Goal: Transaction & Acquisition: Subscribe to service/newsletter

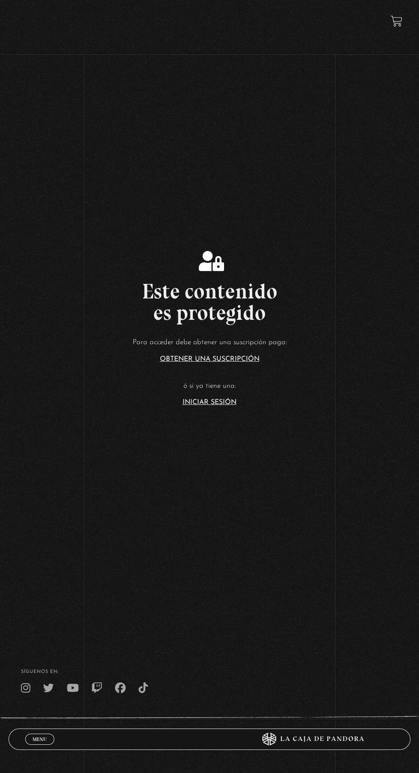
click at [229, 406] on link "Iniciar Sesión" at bounding box center [210, 402] width 54 height 7
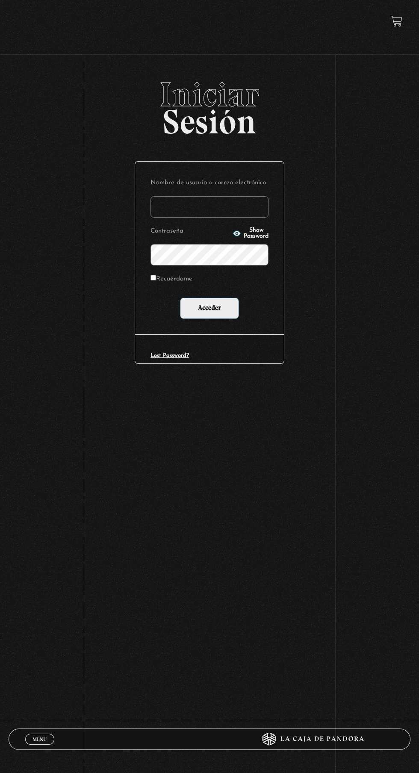
click at [254, 190] on label "Nombre de usuario o correo electrónico" at bounding box center [210, 183] width 118 height 12
click at [254, 196] on input "Nombre de usuario o correo electrónico" at bounding box center [210, 206] width 118 height 21
click at [249, 215] on input "Nombre de usuario o correo electrónico" at bounding box center [210, 206] width 118 height 21
type input "[EMAIL_ADDRESS][DOMAIN_NAME]"
click at [180, 298] on input "Acceder" at bounding box center [209, 308] width 59 height 21
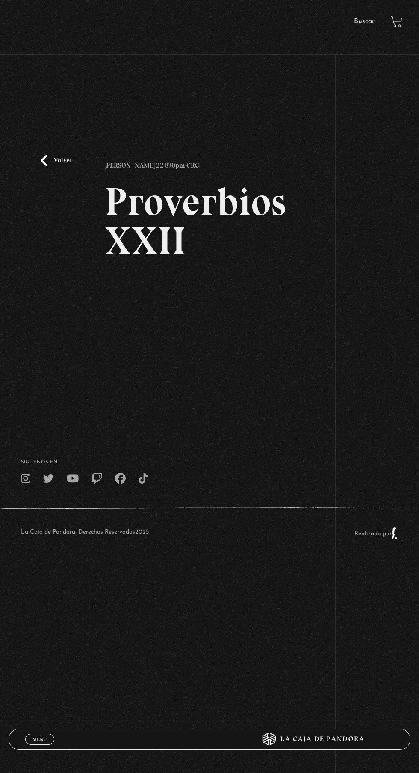
click at [65, 166] on link "Volver" at bounding box center [57, 161] width 32 height 12
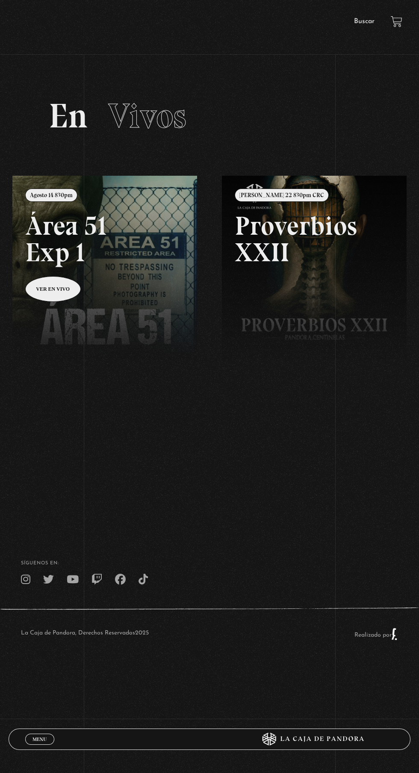
click at [63, 300] on link at bounding box center [221, 562] width 419 height 773
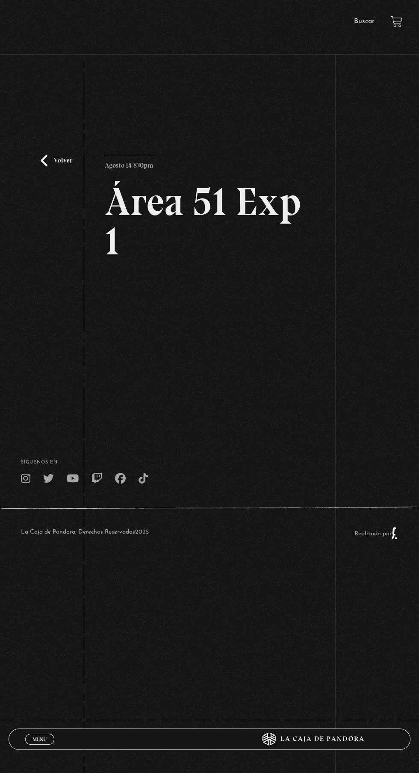
click at [303, 409] on div "Volver Agosto 14 830pm Área 51 Exp 1" at bounding box center [209, 282] width 209 height 254
